Goal: Task Accomplishment & Management: Use online tool/utility

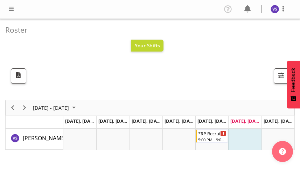
click at [8, 5] on span at bounding box center [11, 9] width 8 height 8
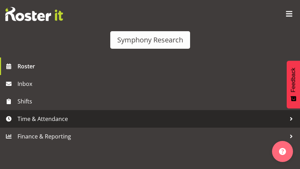
click at [47, 121] on span "Time & Attendance" at bounding box center [152, 118] width 269 height 11
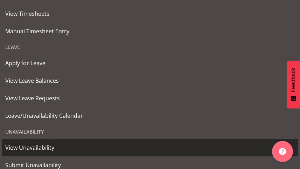
scroll to position [140, 0]
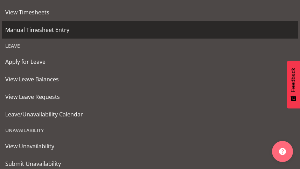
click at [63, 31] on span "Manual Timesheet Entry" at bounding box center [150, 30] width 290 height 11
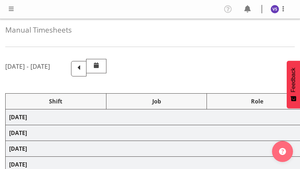
select select "41604"
select select "10499"
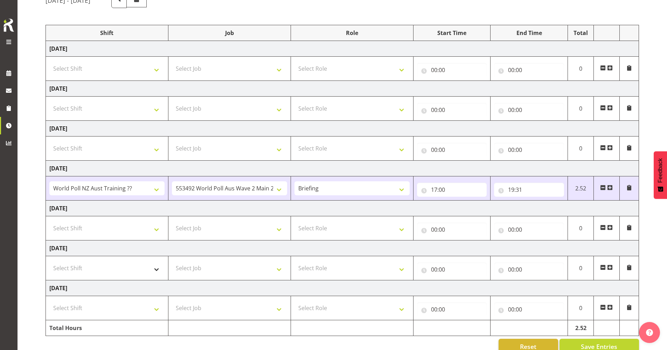
scroll to position [70, 0]
drag, startPoint x: 157, startPoint y: 270, endPoint x: 152, endPoint y: 265, distance: 6.7
click at [157, 168] on select "Select Shift !!Weekend Residential (Roster IT Shift Label) *Business 9/10am ~ 4…" at bounding box center [106, 268] width 115 height 14
click at [49, 168] on select "Select Shift !!Weekend Residential (Roster IT Shift Label) *Business 9/10am ~ 4…" at bounding box center [106, 268] width 115 height 14
click at [158, 168] on select "!!Weekend Residential (Roster IT Shift Label) *Business 9/10am ~ 4:30pm *Busine…" at bounding box center [106, 268] width 115 height 14
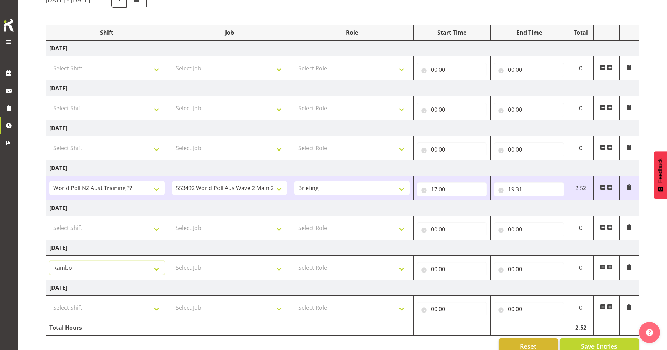
select select "43777"
click at [49, 168] on select "!!Weekend Residential (Roster IT Shift Label) *Business 9/10am ~ 4:30pm *Busine…" at bounding box center [106, 268] width 115 height 14
click at [280, 168] on select "Select Job 550060 IF Admin 553492 World Poll Aus Wave 2 Main 2025 553493 World …" at bounding box center [229, 268] width 115 height 14
select select "10499"
click at [172, 168] on select "Select Job 550060 IF Admin 553492 World Poll Aus Wave 2 Main 2025 553493 World …" at bounding box center [229, 268] width 115 height 14
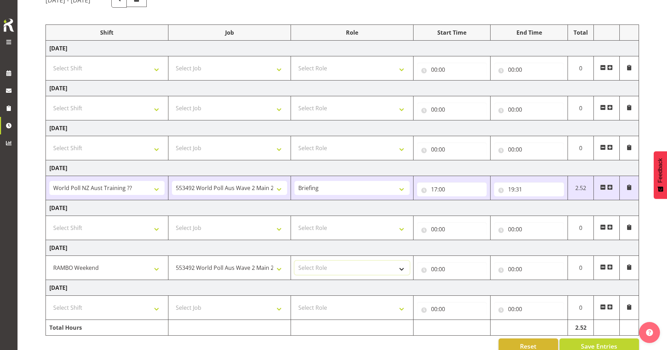
click at [300, 168] on select "Select Role Briefing Interviewing" at bounding box center [352, 268] width 115 height 14
select select "47"
click at [295, 168] on select "Select Role Briefing Interviewing" at bounding box center [352, 268] width 115 height 14
click at [300, 168] on input "00:00" at bounding box center [452, 269] width 70 height 14
click at [300, 168] on select "00 01 02 03 04 05 06 07 08 09 10 11 12 13 14 15 16 17 18 19 20 21 22 23" at bounding box center [465, 288] width 16 height 14
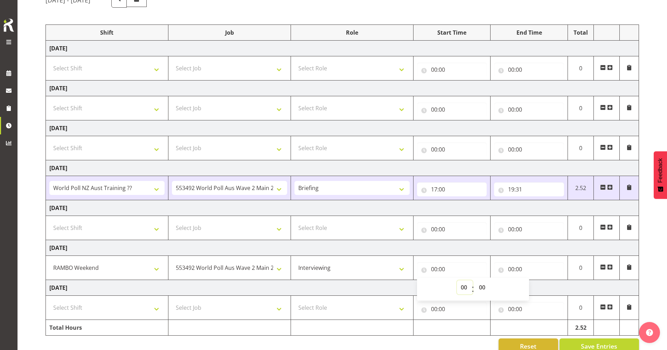
select select "12"
click at [300, 168] on select "00 01 02 03 04 05 06 07 08 09 10 11 12 13 14 15 16 17 18 19 20 21 22 23" at bounding box center [465, 288] width 16 height 14
type input "12:00"
click at [300, 168] on input "00:00" at bounding box center [529, 269] width 70 height 14
click at [300, 168] on select "00 01 02 03 04 05 06 07 08 09 10 11 12 13 14 15 16 17 18 19 20 21 22 23" at bounding box center [542, 288] width 16 height 14
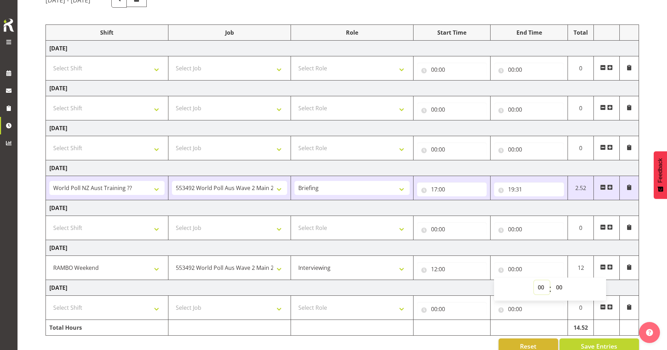
select select "16"
click at [300, 168] on select "00 01 02 03 04 05 06 07 08 09 10 11 12 13 14 15 16 17 18 19 20 21 22 23" at bounding box center [542, 288] width 16 height 14
type input "16:00"
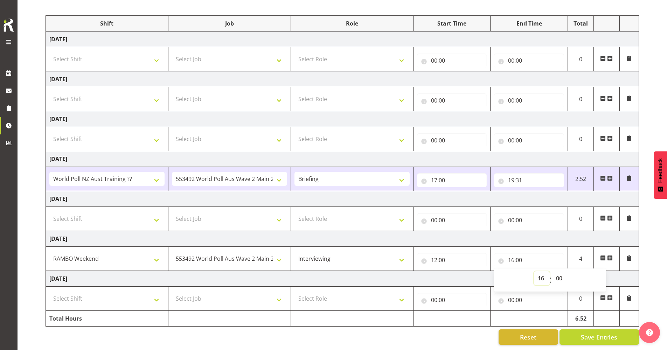
scroll to position [84, 0]
click at [300, 168] on button "Save Entries" at bounding box center [600, 337] width 80 height 15
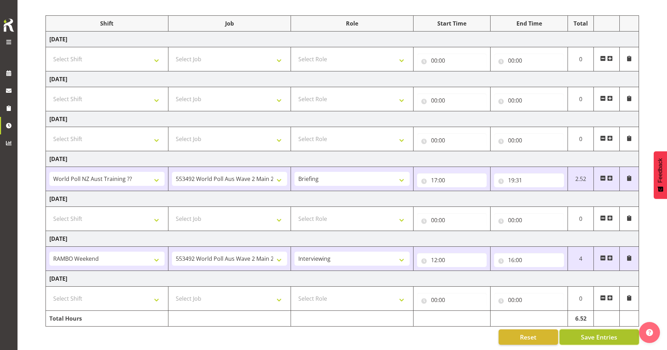
click at [300, 168] on button "Save Entries" at bounding box center [600, 337] width 80 height 15
